Goal: Task Accomplishment & Management: Contribute content

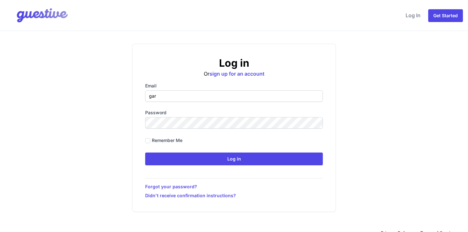
type input "gareth@placer-it.com"
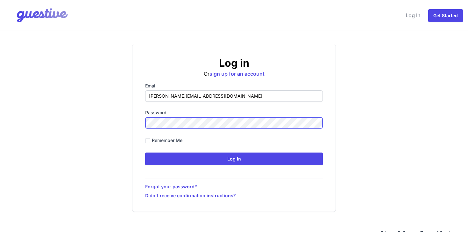
click at [145, 152] on input "Log in" at bounding box center [234, 158] width 178 height 13
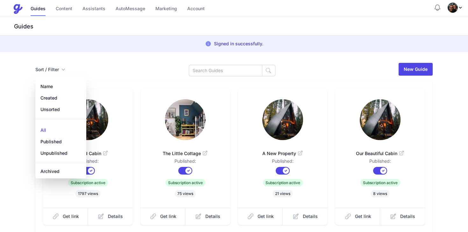
click at [109, 63] on div "Sort / Filter Sort Name Created Unsorted All Published Unpublished Archived New…" at bounding box center [233, 69] width 397 height 14
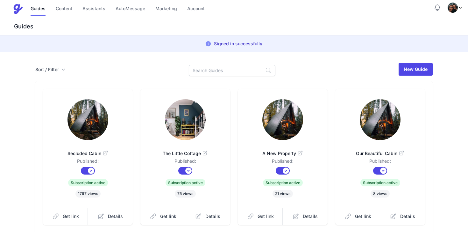
click at [460, 7] on icon "Profile Menu" at bounding box center [460, 8] width 3 height 2
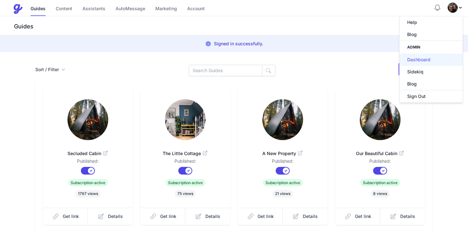
click at [428, 59] on link "Dashboard" at bounding box center [431, 60] width 63 height 12
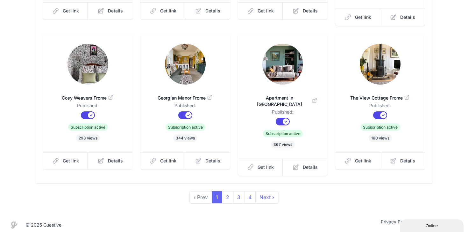
scroll to position [206, 0]
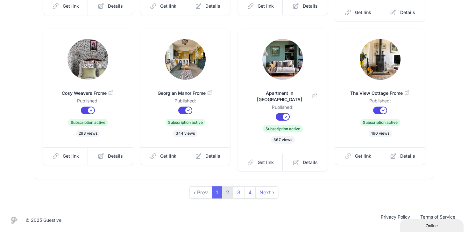
click at [231, 191] on link "2" at bounding box center [227, 192] width 11 height 12
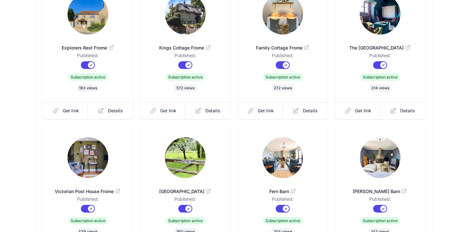
scroll to position [193, 0]
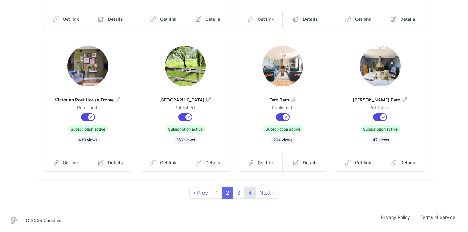
click at [252, 191] on link "4" at bounding box center [249, 192] width 11 height 12
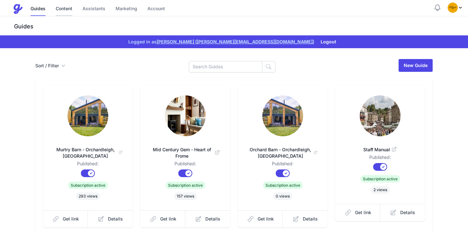
click at [71, 9] on link "Content" at bounding box center [64, 9] width 17 height 14
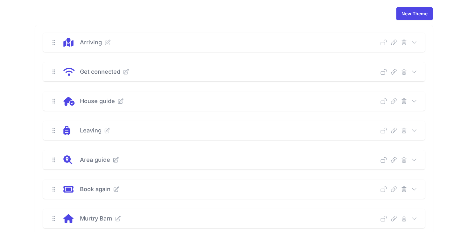
scroll to position [88, 0]
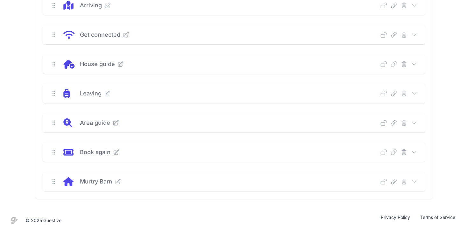
click at [414, 181] on icon at bounding box center [414, 181] width 6 height 6
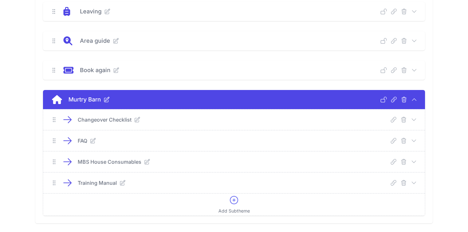
scroll to position [174, 0]
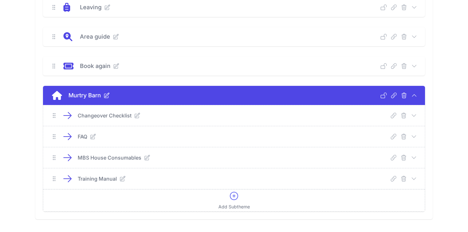
click at [235, 200] on icon at bounding box center [234, 195] width 10 height 10
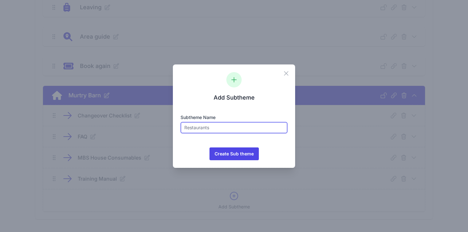
click at [227, 127] on input "text" at bounding box center [234, 127] width 107 height 11
type input "Getting There & Parking"
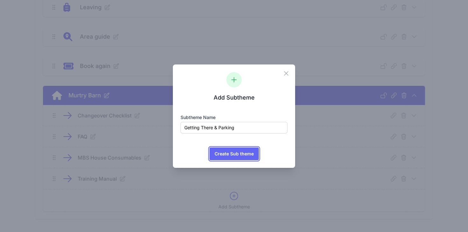
click at [241, 154] on span "Create Sub theme" at bounding box center [234, 153] width 39 height 13
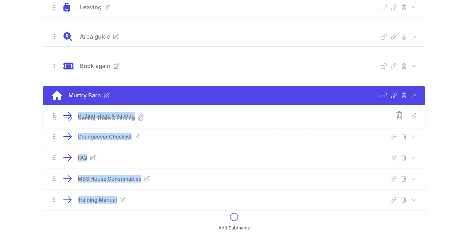
drag, startPoint x: 56, startPoint y: 200, endPoint x: 56, endPoint y: 118, distance: 81.5
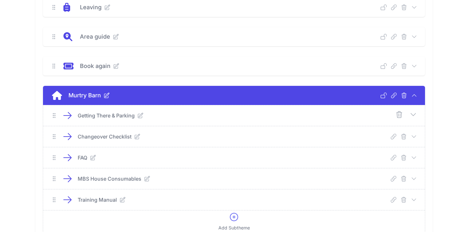
click at [22, 119] on div "New Theme Arriving Deep Link Select a guide and copy the deep link to send to g…" at bounding box center [234, 62] width 468 height 376
click at [237, 218] on icon at bounding box center [234, 216] width 10 height 10
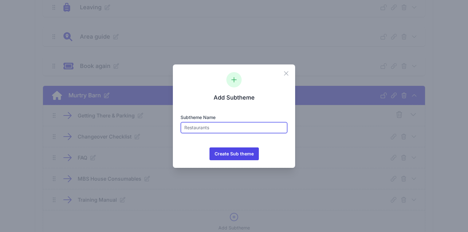
click at [239, 127] on input "text" at bounding box center [234, 127] width 107 height 11
type input "Maintenance Checks"
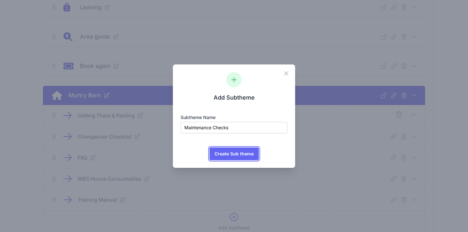
click at [241, 153] on span "Create Sub theme" at bounding box center [234, 153] width 39 height 13
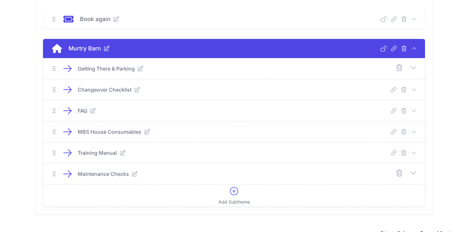
scroll to position [228, 0]
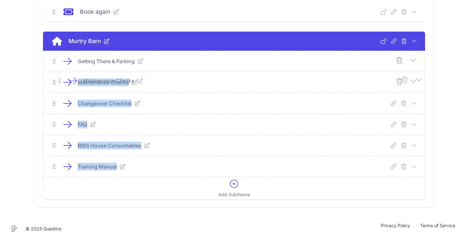
drag, startPoint x: 55, startPoint y: 165, endPoint x: 61, endPoint y: 80, distance: 85.5
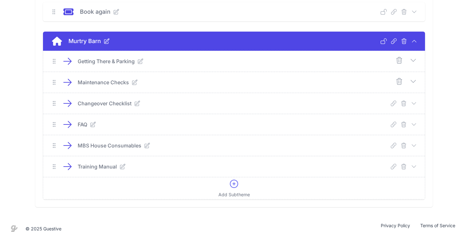
click at [33, 84] on div "New Theme Arriving Deep Link Select a guide and copy the deep link to send to g…" at bounding box center [234, 18] width 408 height 376
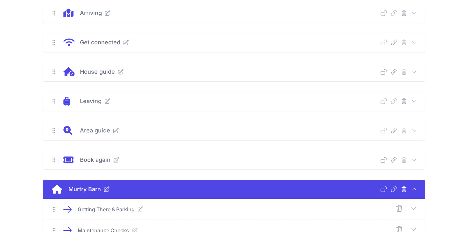
scroll to position [0, 0]
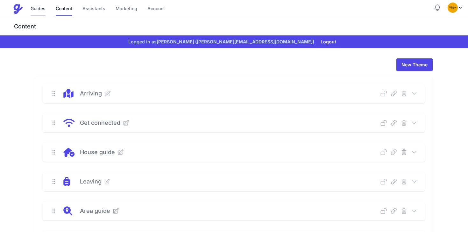
click at [41, 11] on link "Guides" at bounding box center [38, 9] width 15 height 14
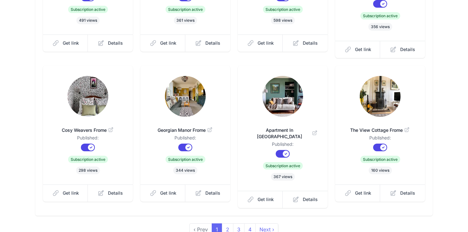
scroll to position [206, 0]
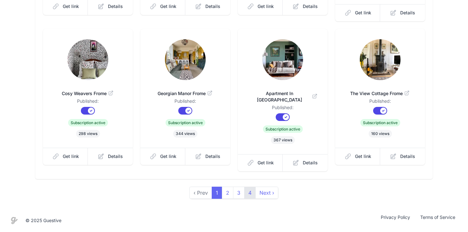
click at [252, 196] on link "4" at bounding box center [249, 192] width 11 height 12
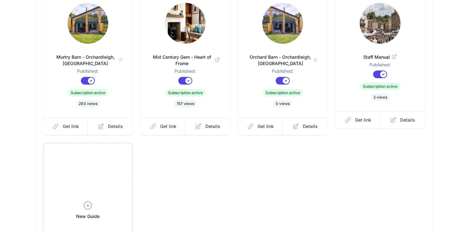
scroll to position [57, 0]
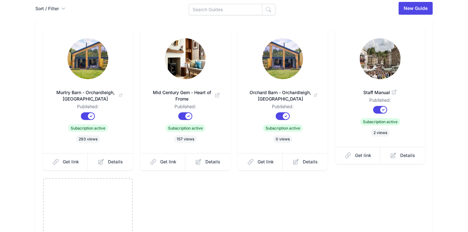
click at [375, 61] on img at bounding box center [380, 58] width 41 height 41
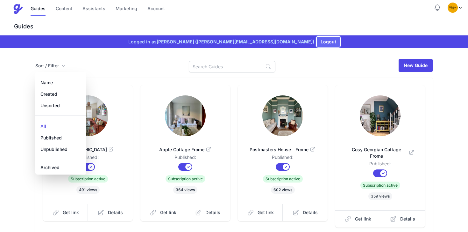
click at [317, 40] on button "Logout" at bounding box center [328, 42] width 23 height 10
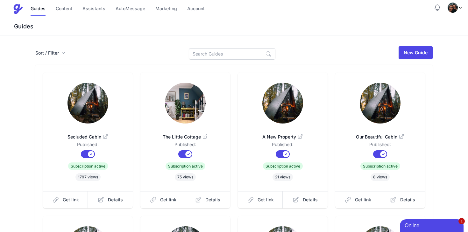
click at [456, 4] on img "Profile Menu" at bounding box center [453, 8] width 10 height 10
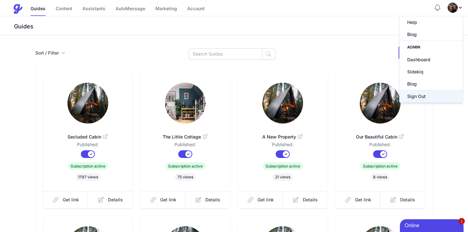
click at [416, 96] on button "Sign Out" at bounding box center [431, 96] width 63 height 12
